Goal: Task Accomplishment & Management: Manage account settings

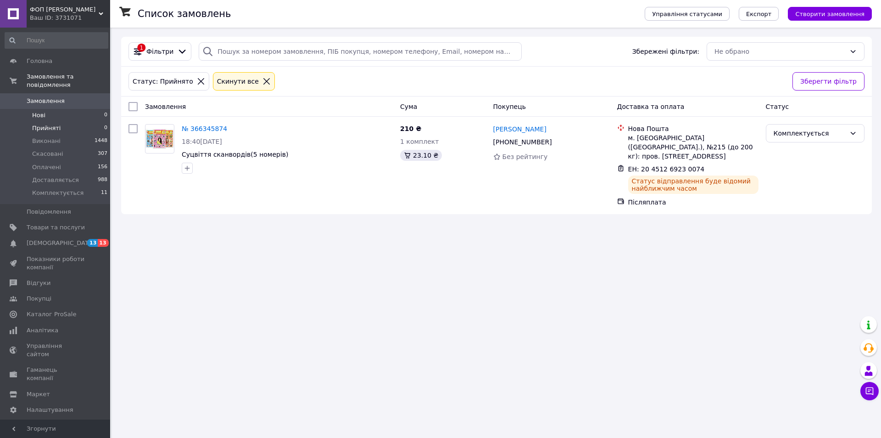
click at [72, 109] on li "Нові 0" at bounding box center [56, 115] width 113 height 13
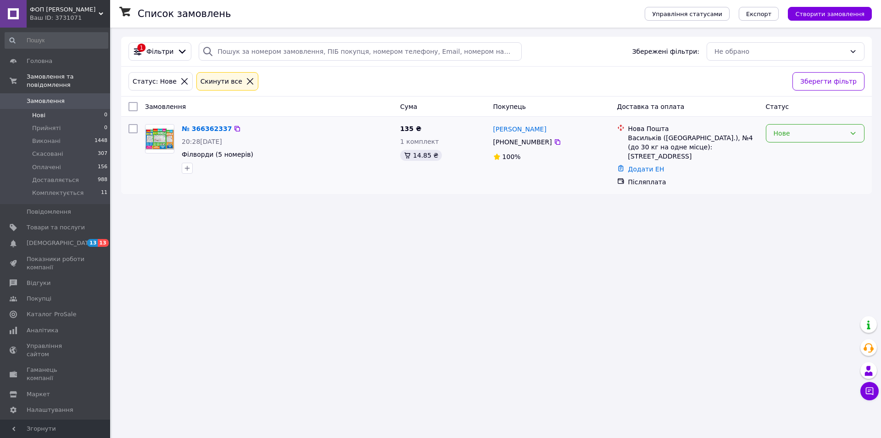
click at [791, 135] on div "Нове" at bounding box center [810, 133] width 72 height 10
click at [792, 151] on li "Прийнято" at bounding box center [816, 153] width 98 height 17
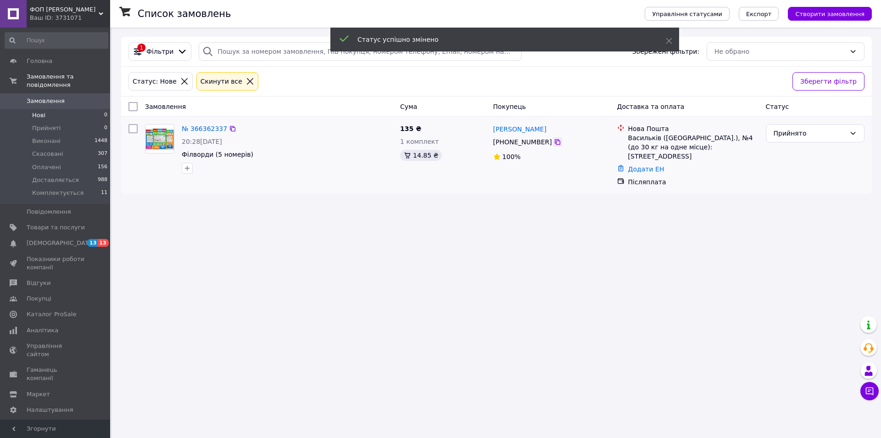
click at [554, 143] on icon at bounding box center [557, 141] width 7 height 7
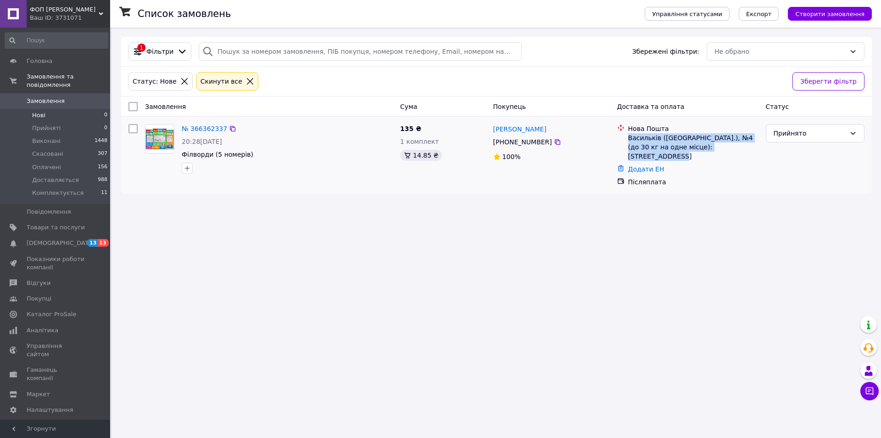
drag, startPoint x: 627, startPoint y: 136, endPoint x: 736, endPoint y: 150, distance: 109.7
click at [736, 150] on div "Нова Пошта Васильків ([GEOGRAPHIC_DATA].), №4 (до 30 кг на одне місце): [STREET…" at bounding box center [694, 142] width 134 height 37
copy div "Васильків ([GEOGRAPHIC_DATA].), №4 (до 30 кг на одне місце): [STREET_ADDRESS]"
click at [555, 145] on icon at bounding box center [558, 142] width 6 height 6
drag, startPoint x: 540, startPoint y: 127, endPoint x: 494, endPoint y: 123, distance: 45.6
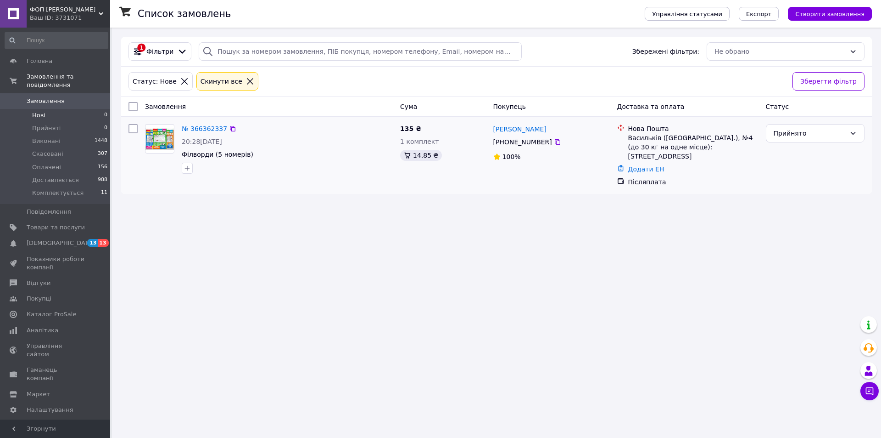
click at [494, 123] on div "[PERSON_NAME]" at bounding box center [552, 128] width 118 height 11
copy link "[PERSON_NAME]"
click at [633, 164] on div "Додати ЕН" at bounding box center [694, 169] width 134 height 13
click at [633, 165] on link "Додати ЕН" at bounding box center [646, 168] width 36 height 7
click at [588, 193] on input "Додати ЕН" at bounding box center [590, 197] width 123 height 18
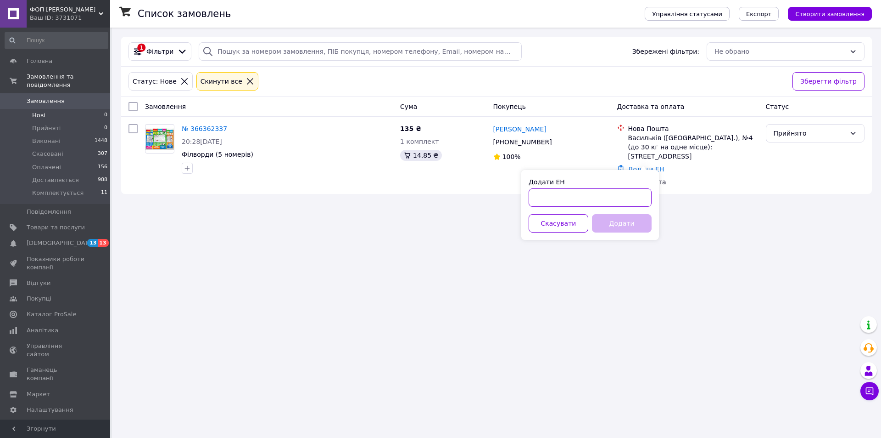
paste input "20451269261007"
type input "20451269261007"
click at [617, 224] on button "Додати" at bounding box center [622, 223] width 60 height 18
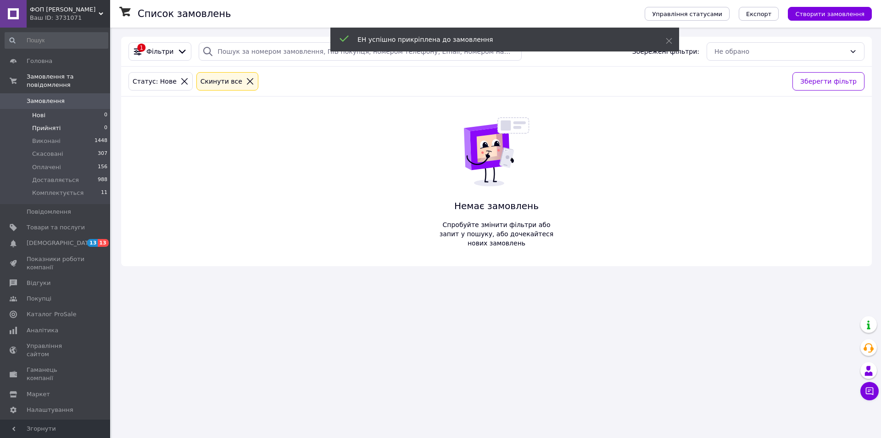
click at [47, 124] on span "Прийняті" at bounding box center [46, 128] width 28 height 8
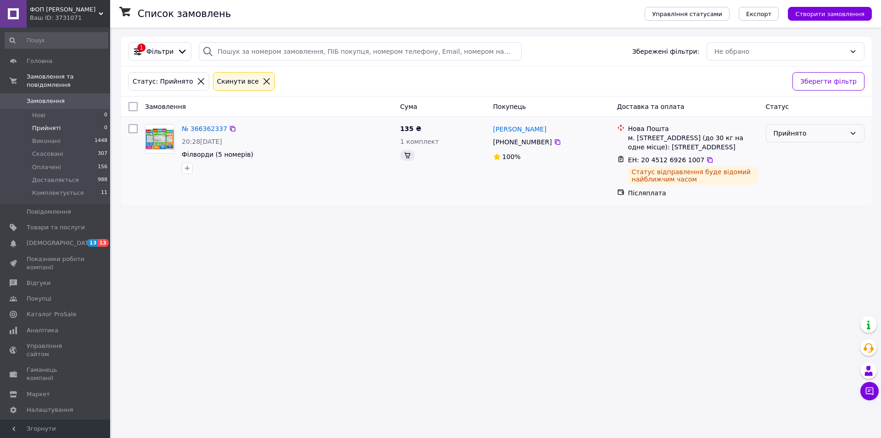
click at [794, 136] on div "Прийнято" at bounding box center [810, 133] width 72 height 10
click at [780, 216] on li "Комплектується" at bounding box center [816, 219] width 98 height 17
